Goal: Task Accomplishment & Management: Manage account settings

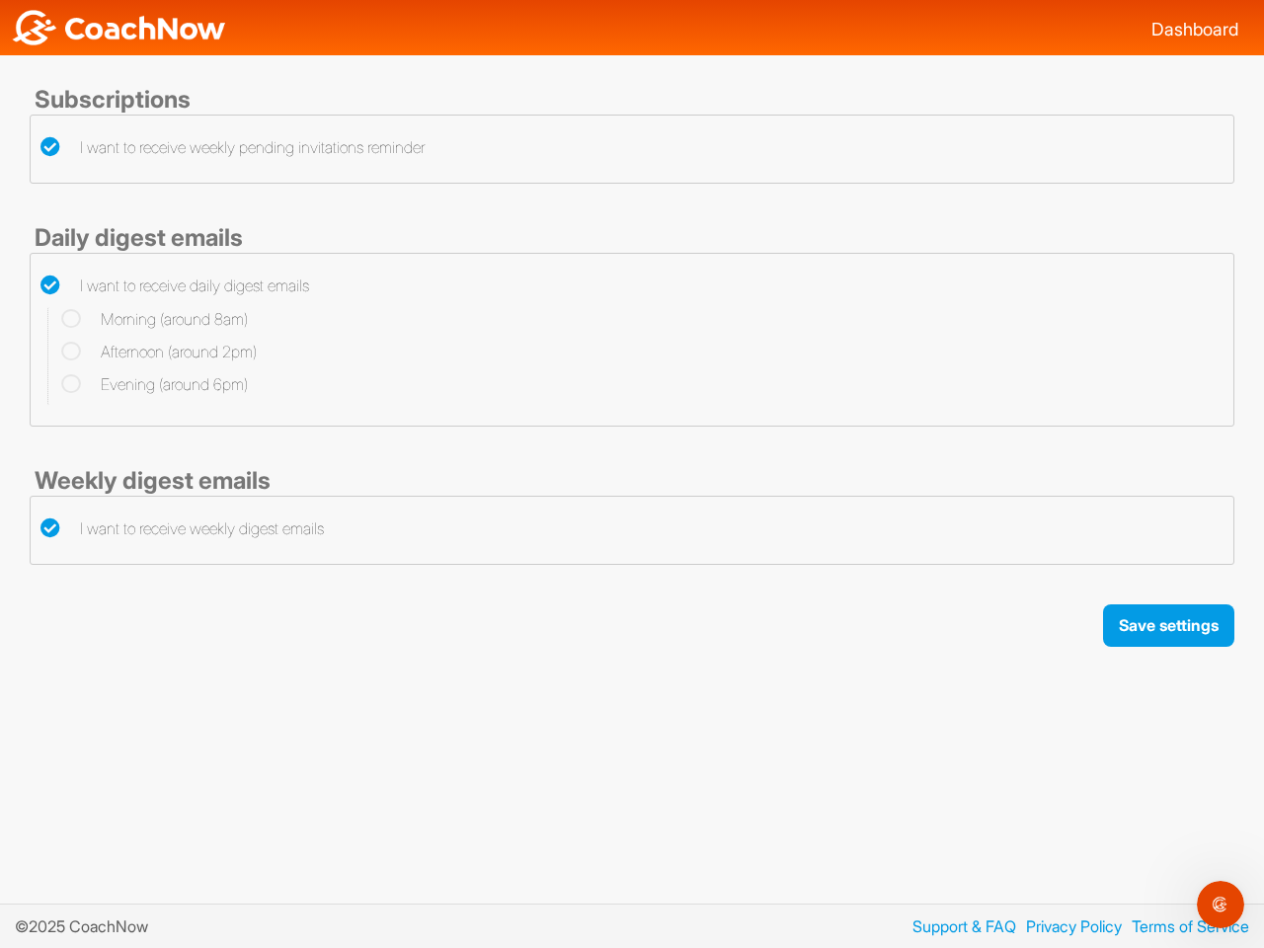
click at [1167, 625] on button "Save settings" at bounding box center [1168, 625] width 131 height 42
click at [1221, 905] on icon "Open Intercom Messenger" at bounding box center [1221, 905] width 33 height 33
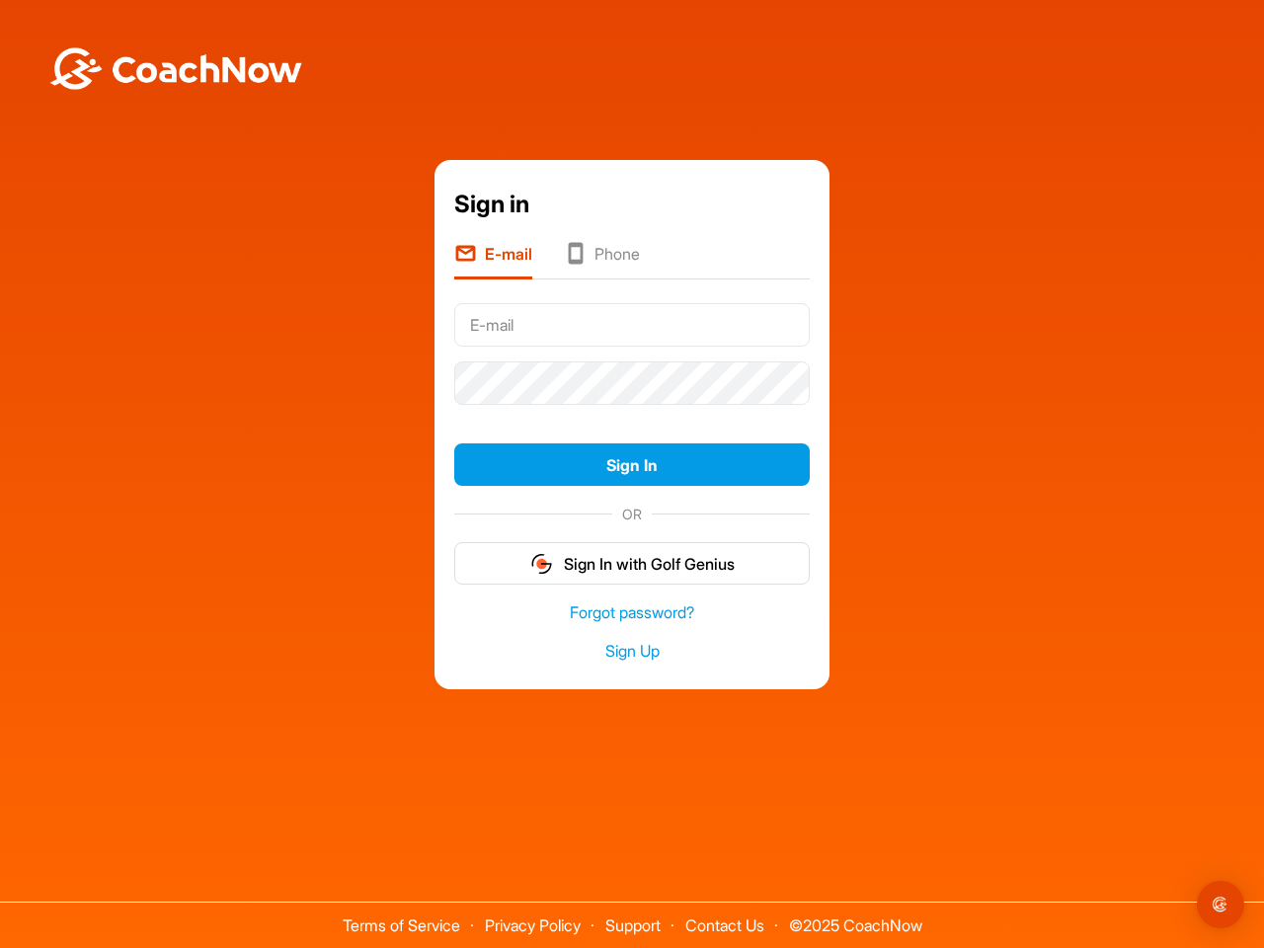
click at [632, 413] on form "Sign In OR Sign In with Golf Genius" at bounding box center [632, 440] width 356 height 289
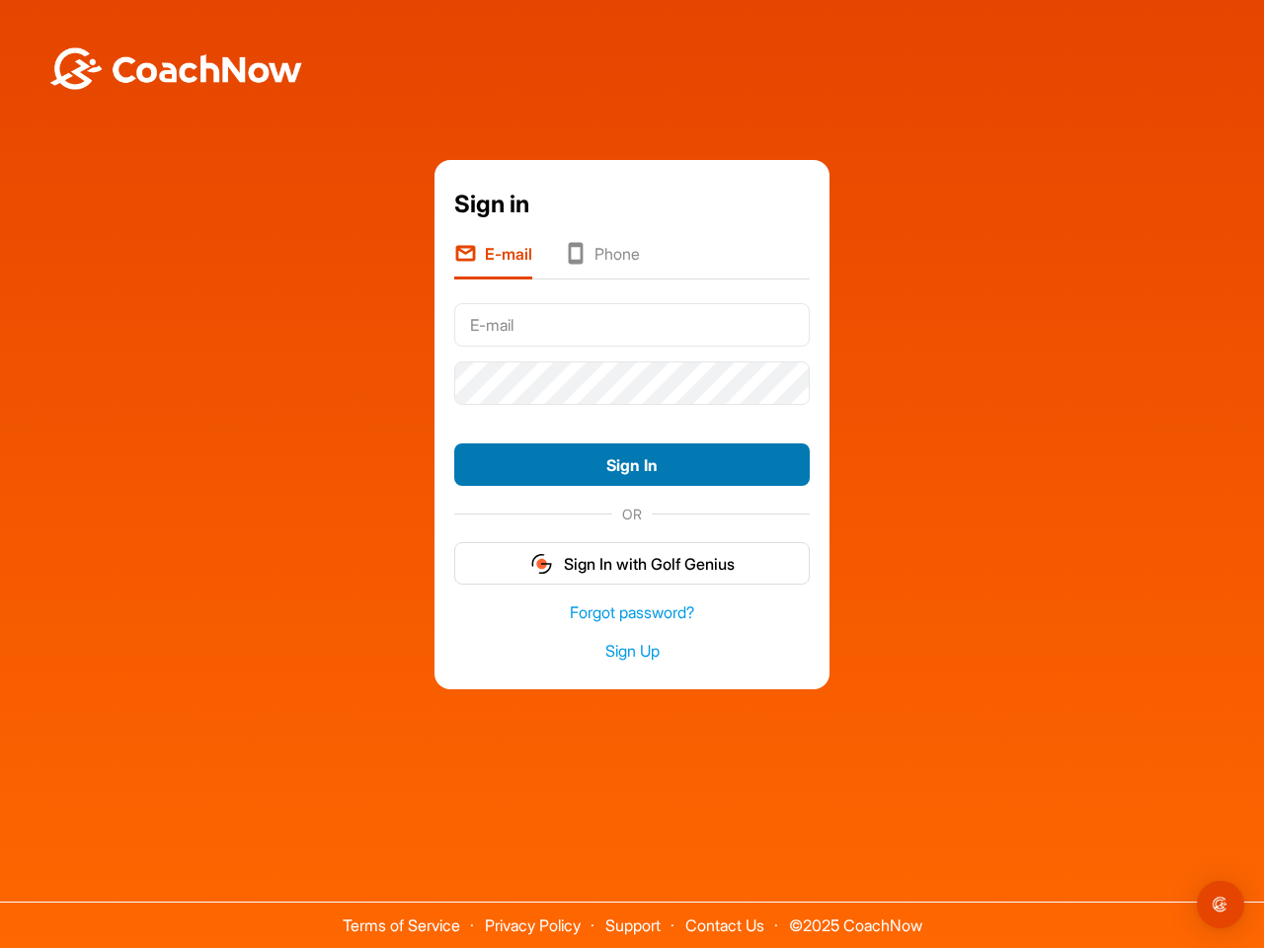
click at [632, 464] on button "Sign In" at bounding box center [632, 464] width 356 height 42
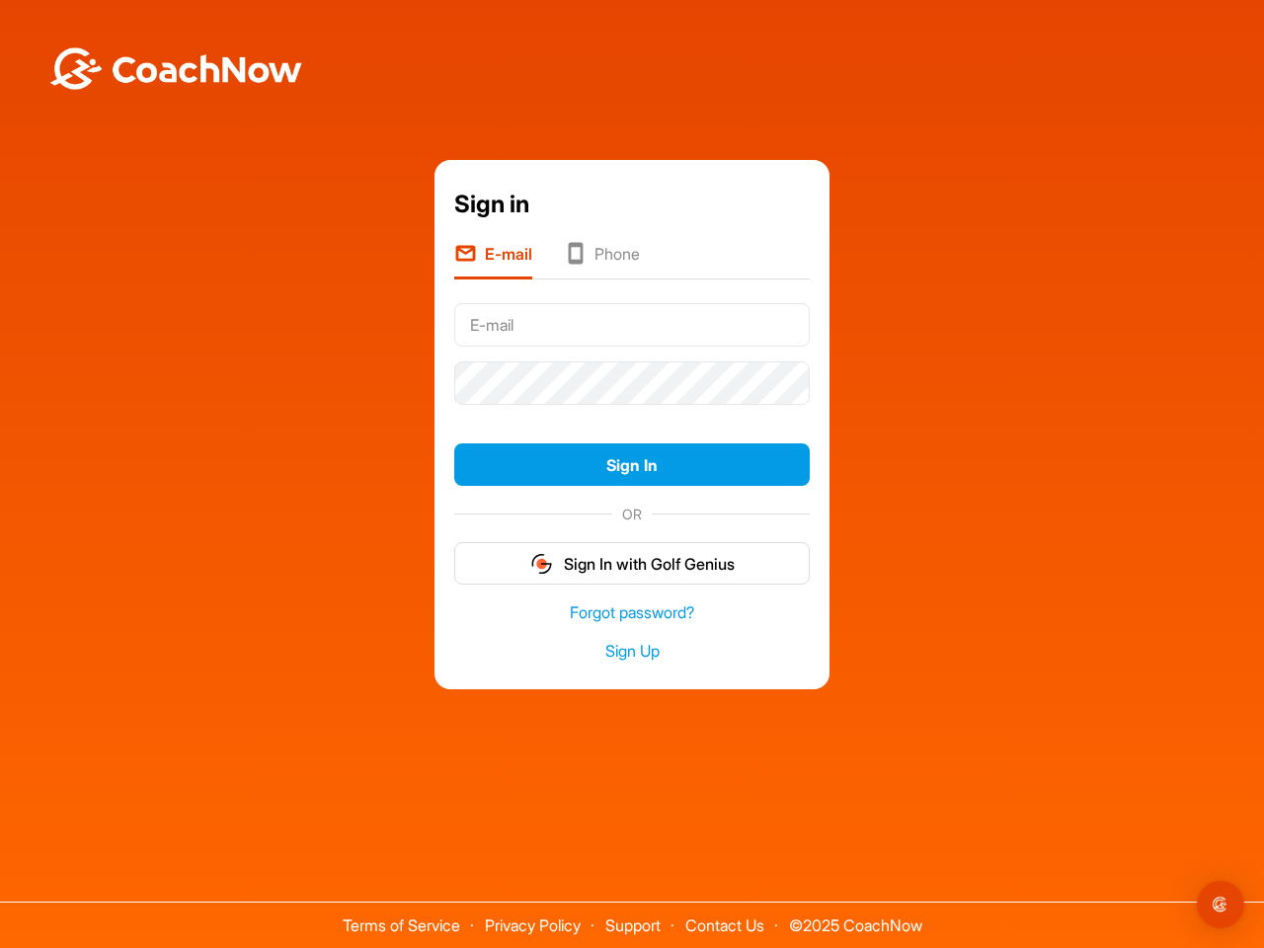
click at [632, 563] on form "Sign In OR Sign In with Golf Genius" at bounding box center [632, 440] width 356 height 289
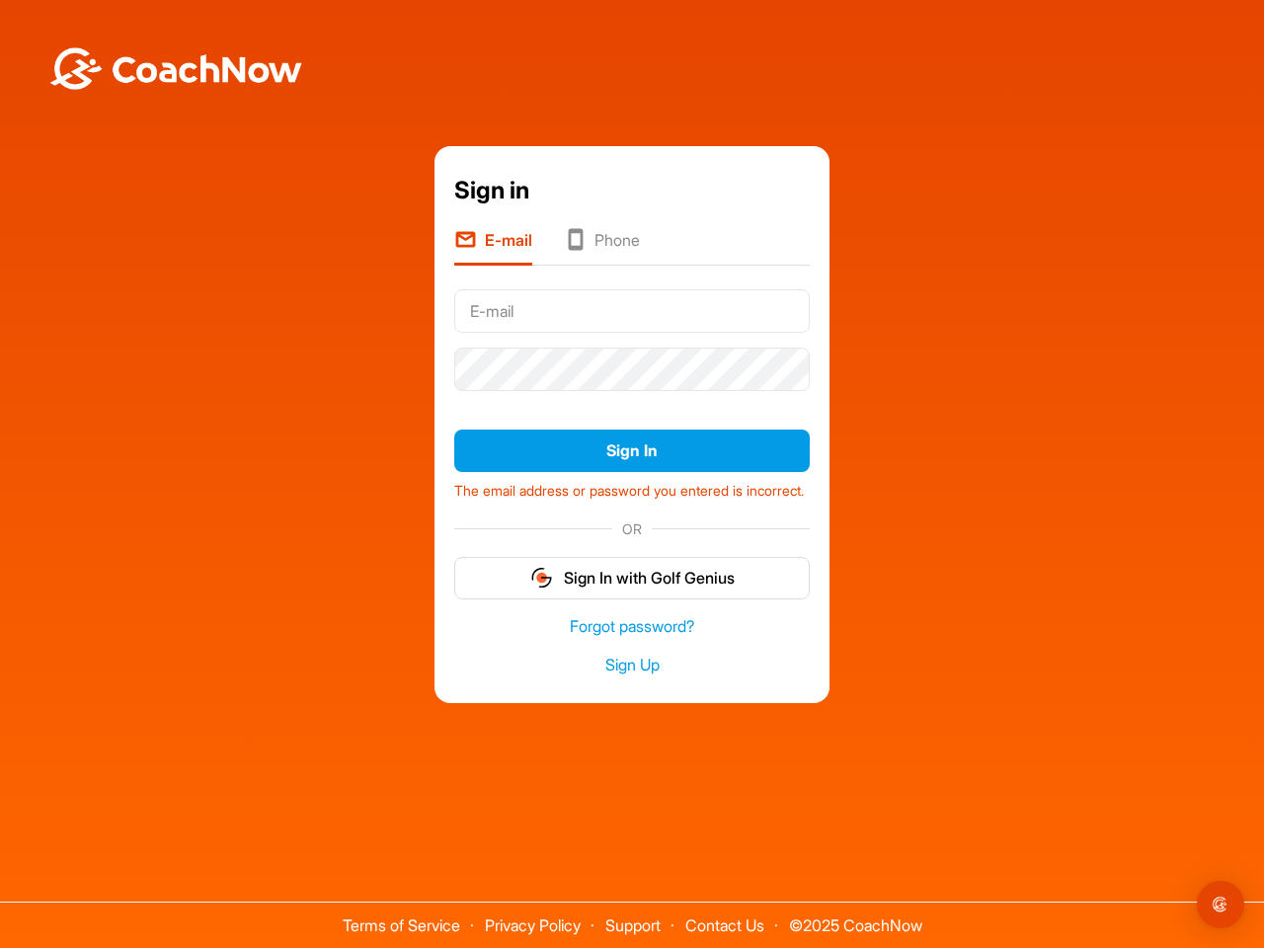
click at [1221, 905] on img "Open Intercom Messenger" at bounding box center [1221, 905] width 24 height 24
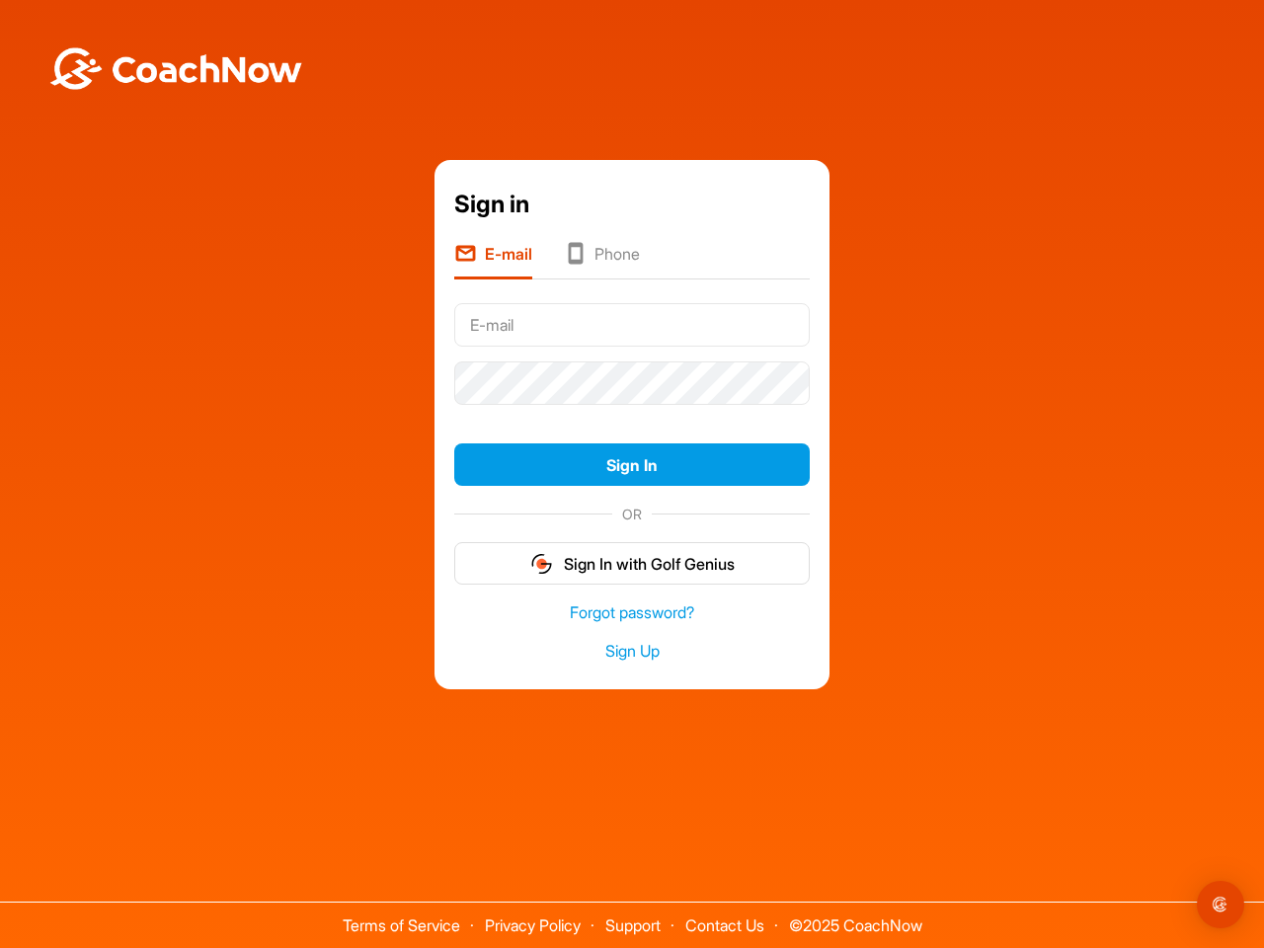
click at [632, 413] on form "Sign In OR Sign In with Golf Genius" at bounding box center [632, 440] width 356 height 289
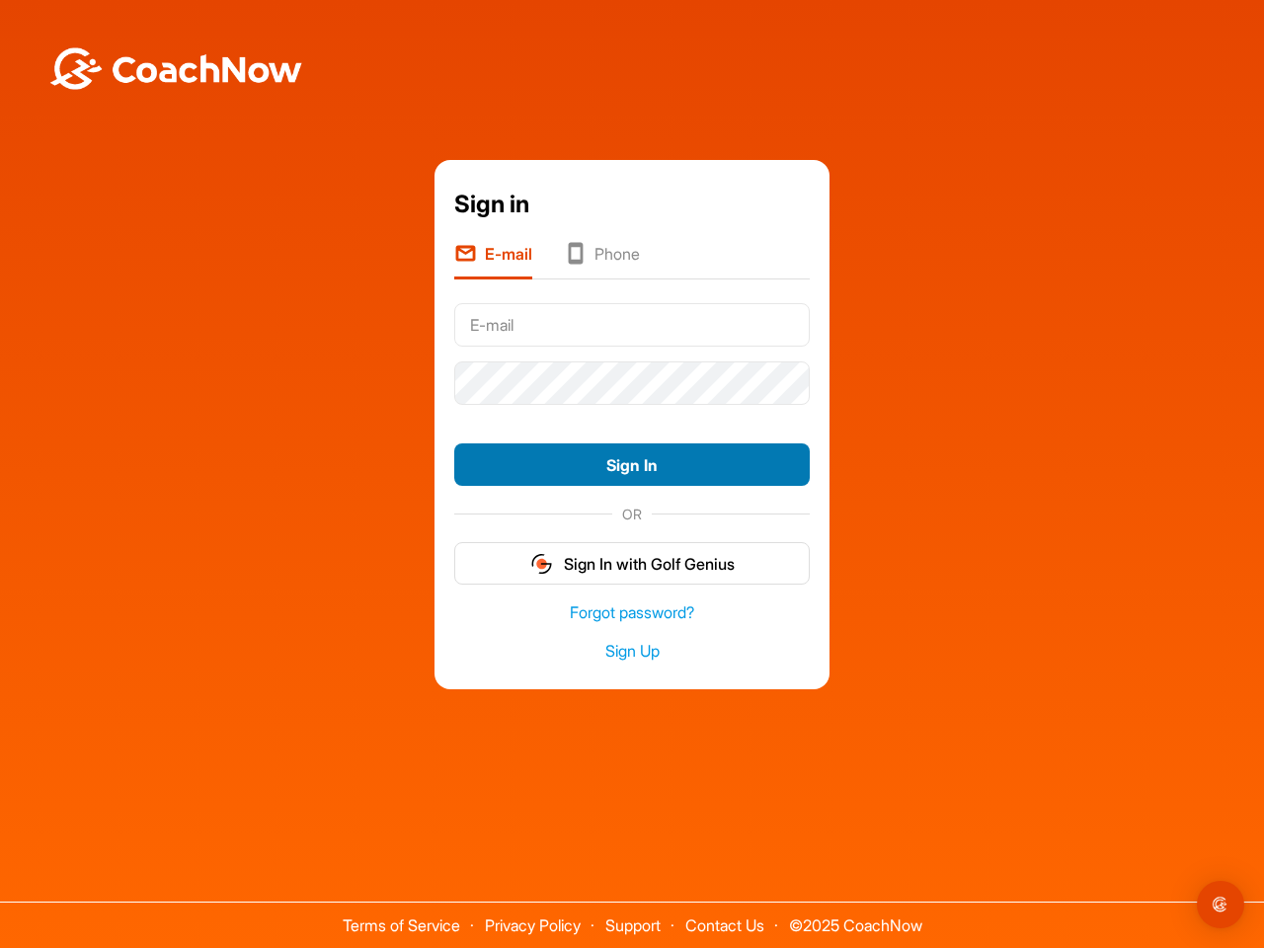
click at [632, 464] on button "Sign In" at bounding box center [632, 464] width 356 height 42
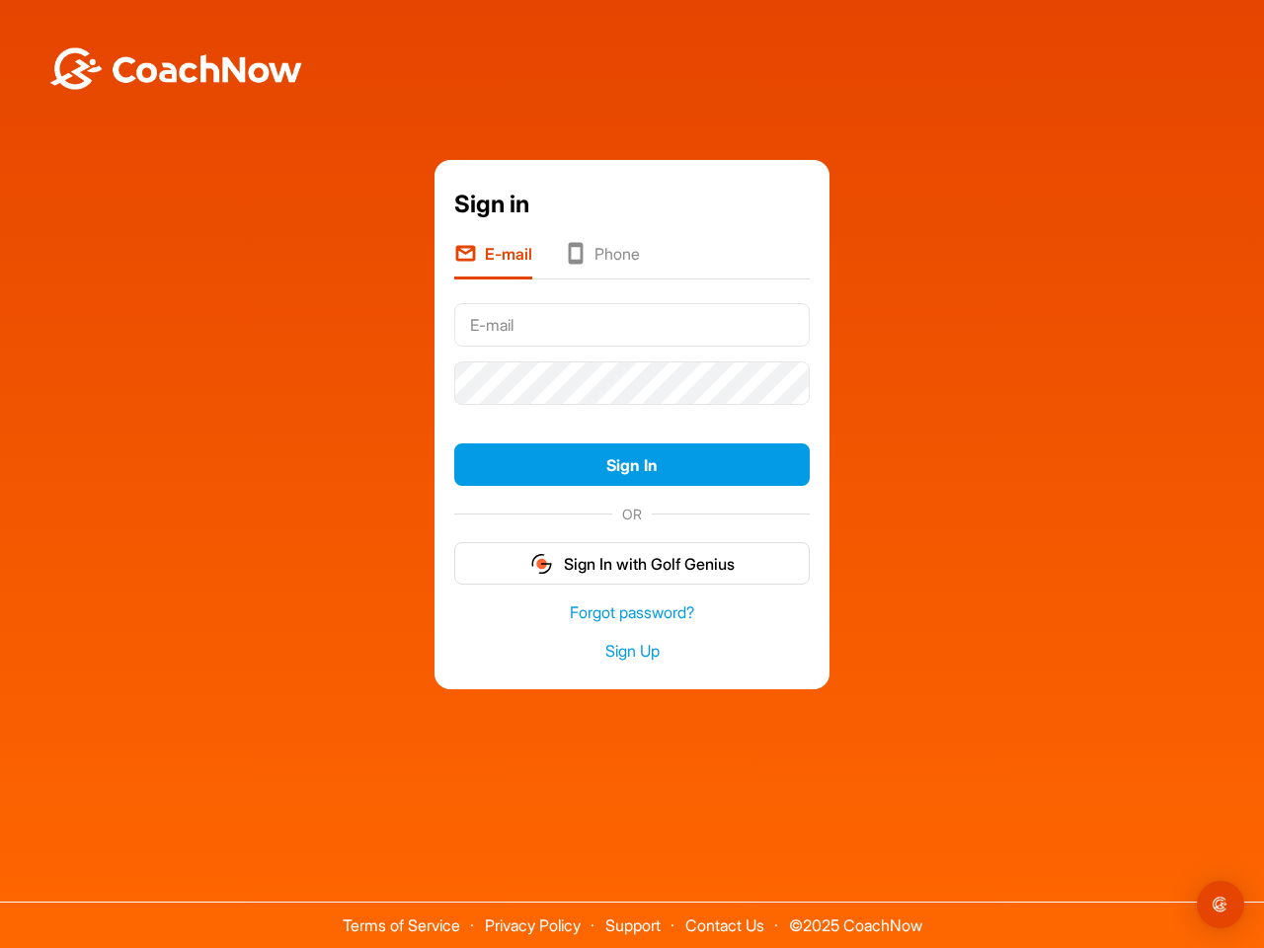
click at [632, 563] on form "Sign In OR Sign In with Golf Genius" at bounding box center [632, 440] width 356 height 289
click at [632, 413] on form "Sign In OR Sign In with Golf Genius" at bounding box center [632, 440] width 356 height 289
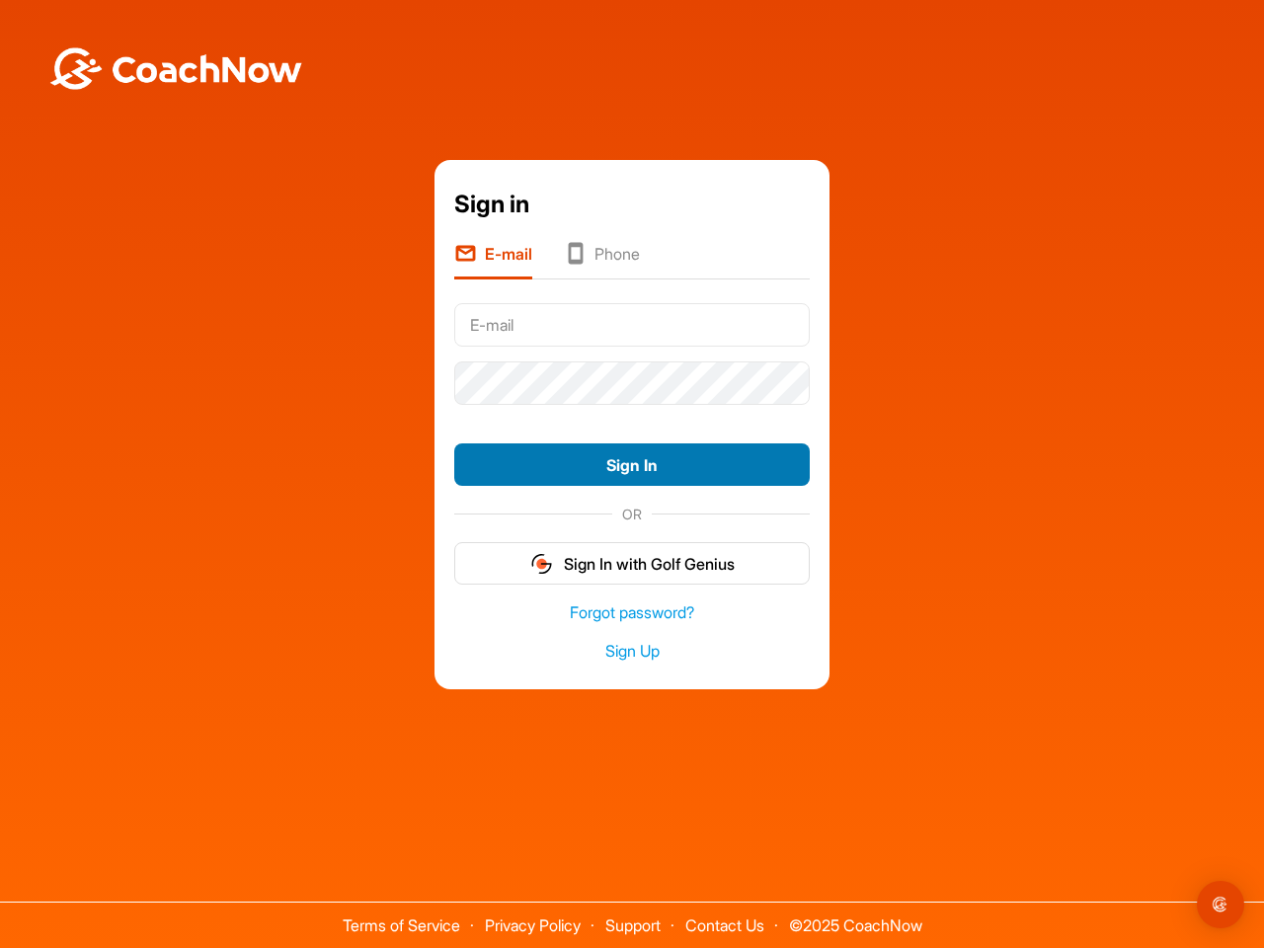
click at [632, 464] on button "Sign In" at bounding box center [632, 464] width 356 height 42
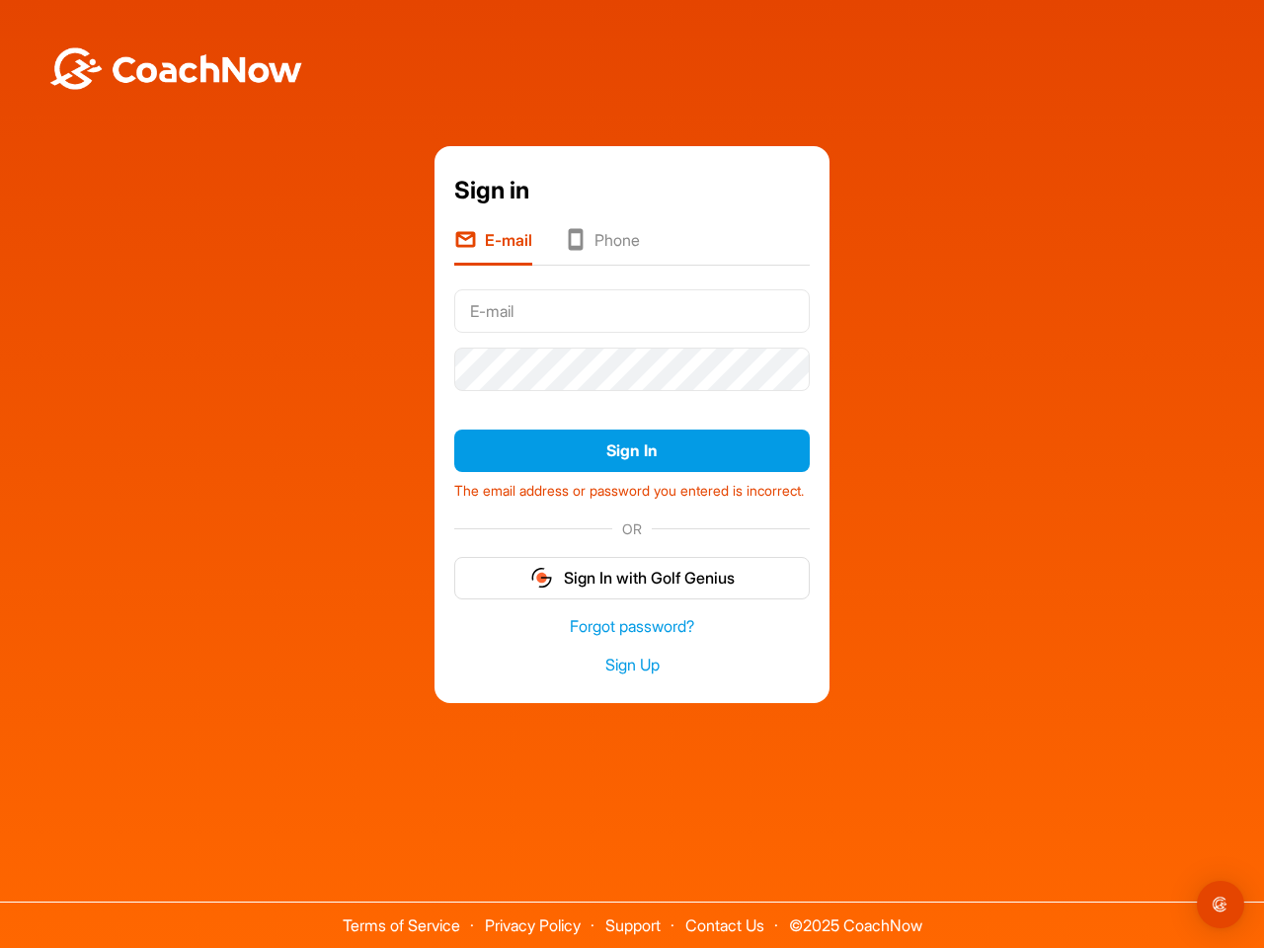
click at [632, 563] on form "Sign In The email address or password you entered is incorrect. OR Sign In with…" at bounding box center [632, 439] width 356 height 317
click at [1221, 905] on img "Open Intercom Messenger" at bounding box center [1221, 905] width 24 height 24
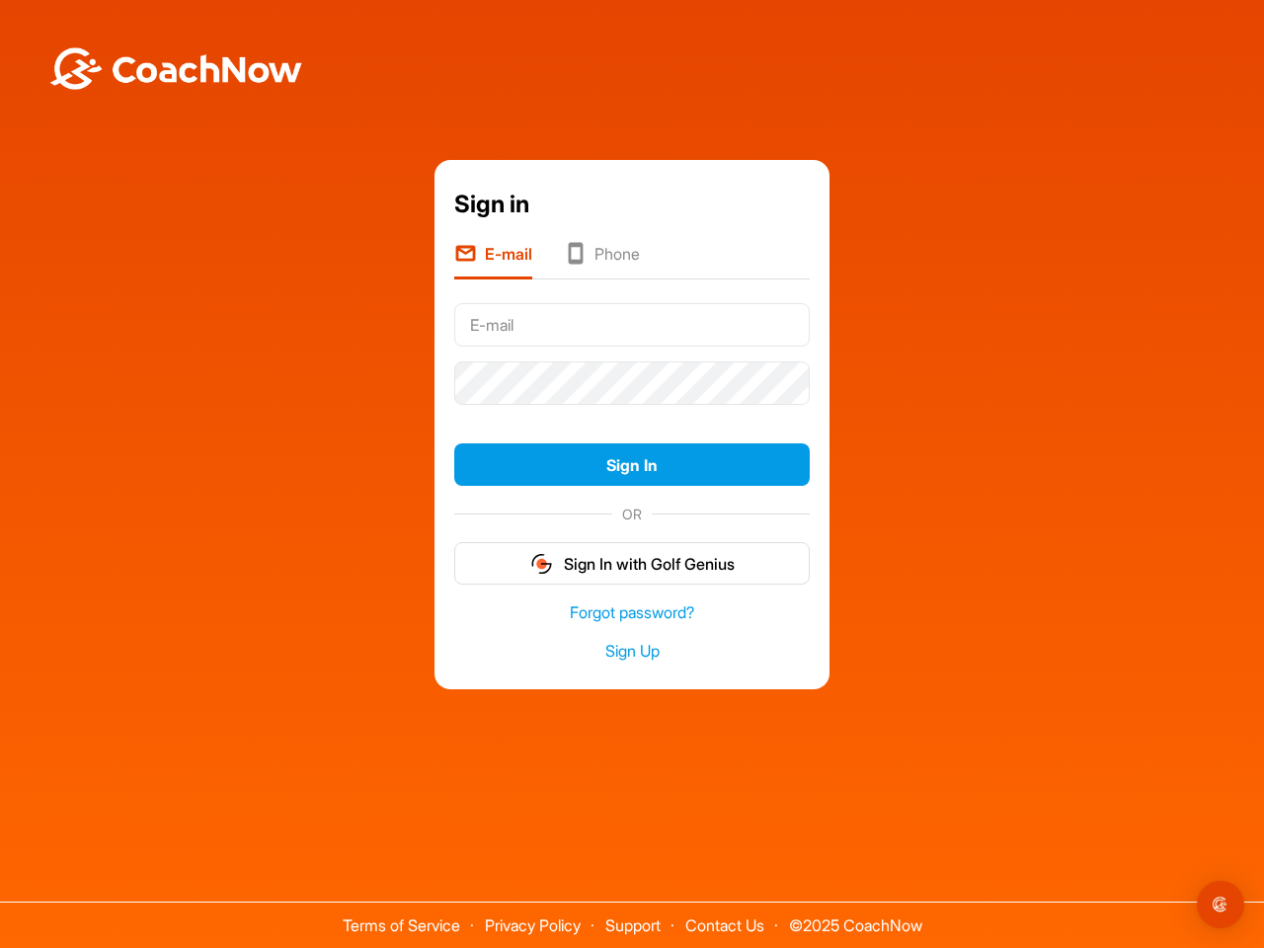
click at [632, 413] on form "Sign In OR Sign In with Golf Genius" at bounding box center [632, 440] width 356 height 289
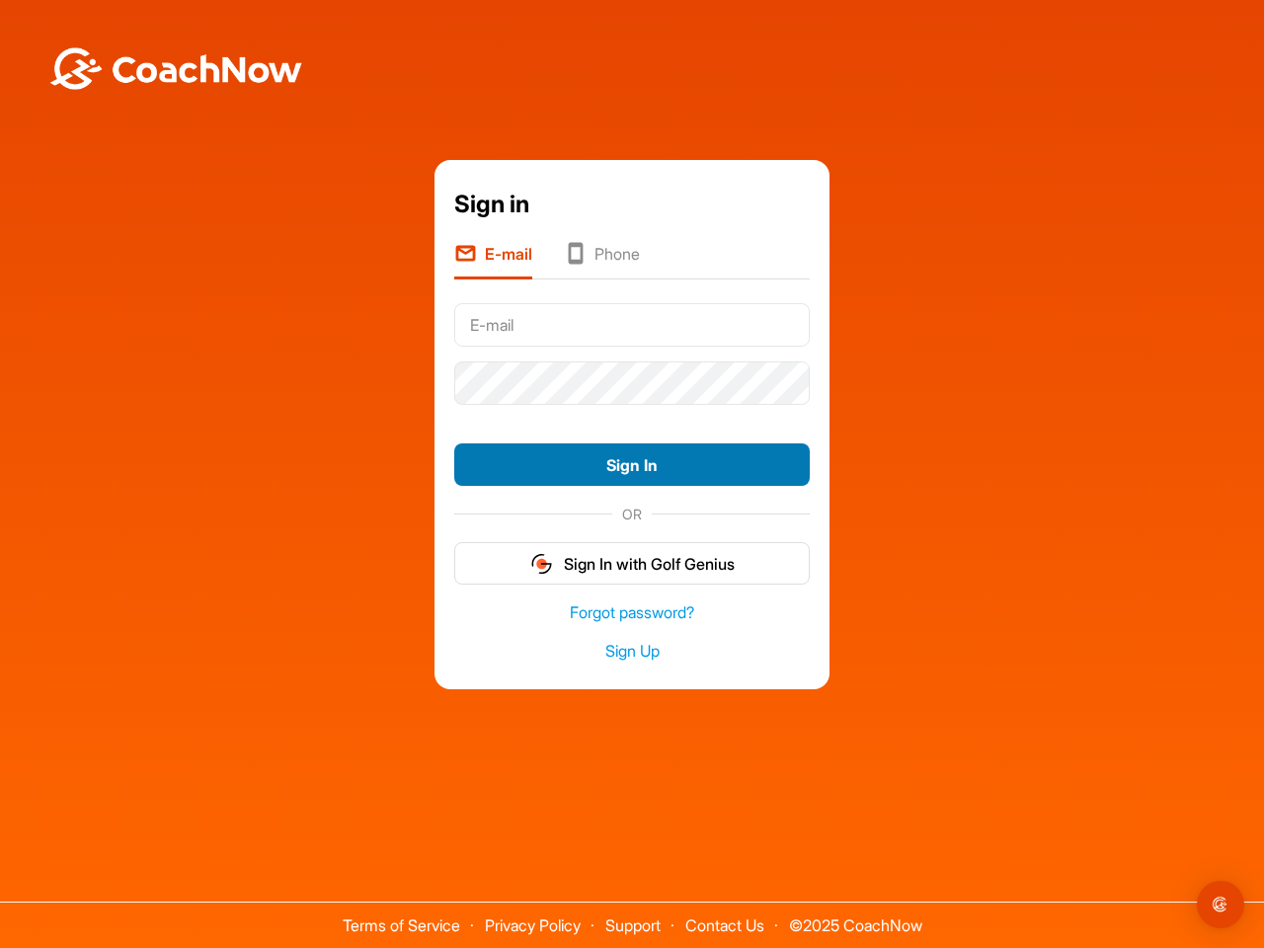
click at [632, 464] on button "Sign In" at bounding box center [632, 464] width 356 height 42
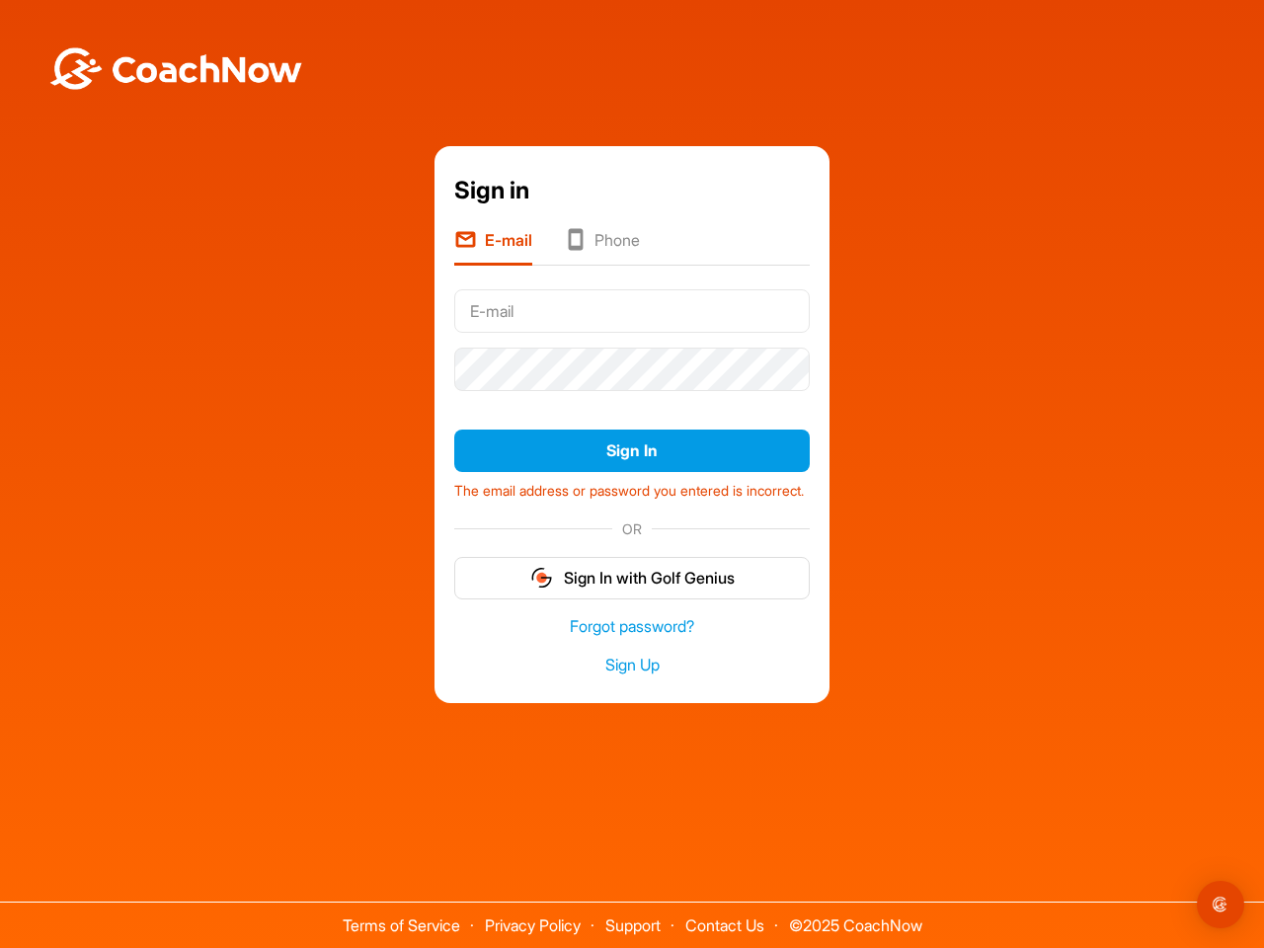
click at [632, 563] on form "Sign In The email address or password you entered is incorrect. OR Sign In with…" at bounding box center [632, 439] width 356 height 317
click at [1221, 905] on img "Open Intercom Messenger" at bounding box center [1221, 905] width 24 height 24
